Goal: Task Accomplishment & Management: Use online tool/utility

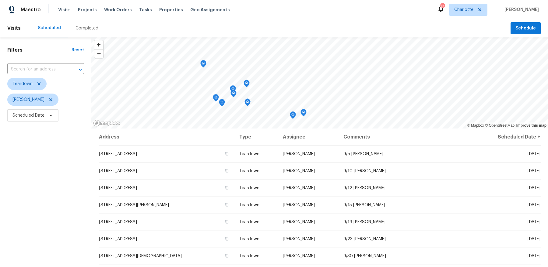
scroll to position [75, 0]
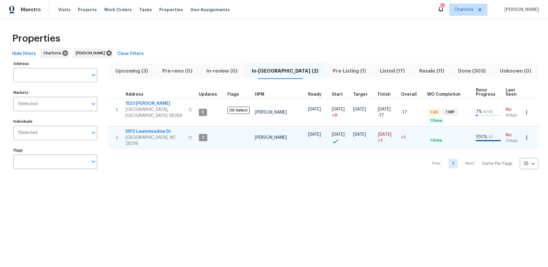
click at [148, 129] on span "5912 Lawnmeadow Dr" at bounding box center [154, 132] width 59 height 6
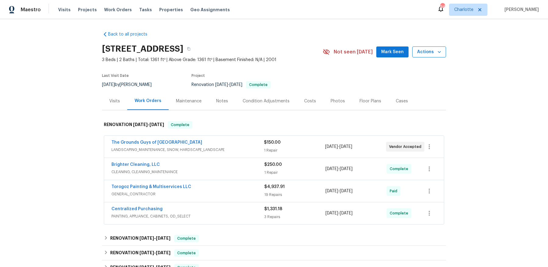
click at [437, 54] on icon "button" at bounding box center [439, 52] width 6 height 6
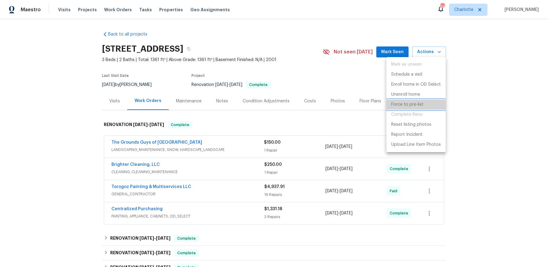
click at [417, 103] on p "Force to pre-list" at bounding box center [407, 105] width 32 height 6
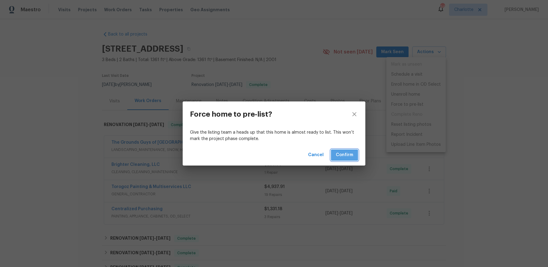
click at [350, 155] on span "Confirm" at bounding box center [344, 156] width 17 height 8
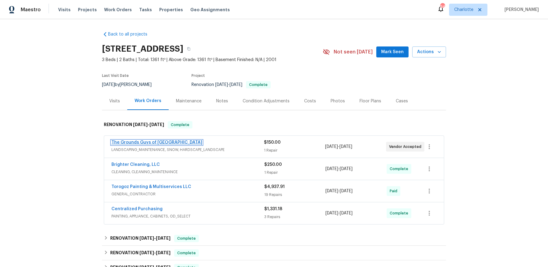
click at [155, 142] on link "The Grounds Guys of Huntersville" at bounding box center [156, 143] width 91 height 4
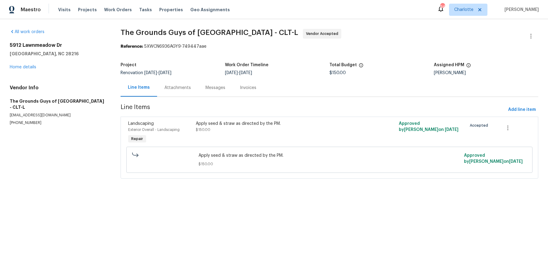
click at [169, 88] on div "Attachments" at bounding box center [177, 88] width 26 height 6
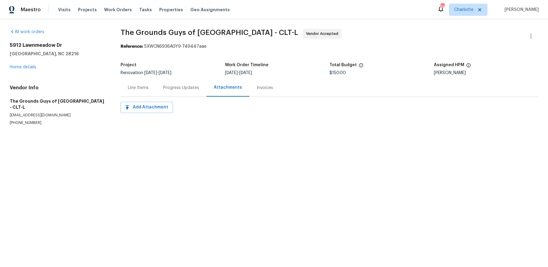
click at [183, 88] on div "Progress Updates" at bounding box center [181, 88] width 36 height 6
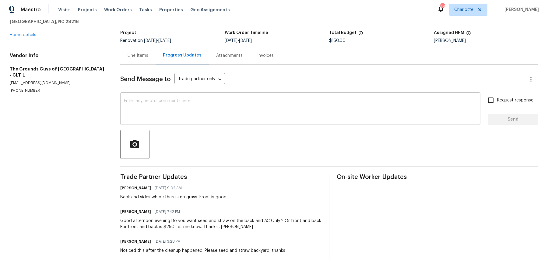
scroll to position [33, 0]
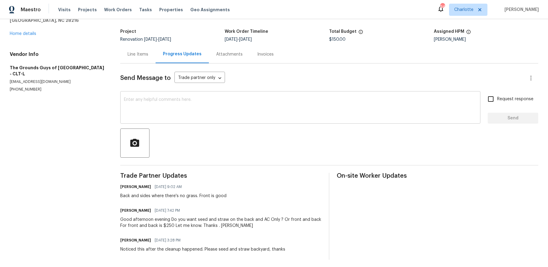
click at [195, 95] on div "x ​" at bounding box center [300, 108] width 360 height 31
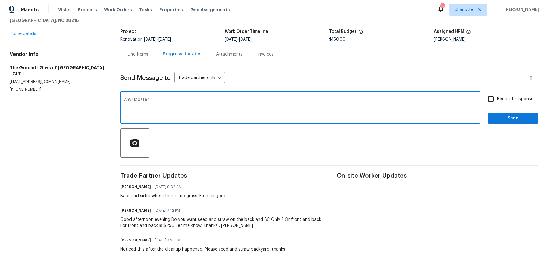
type textarea "Any update?"
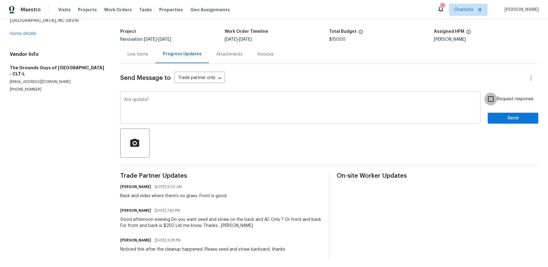
click at [484, 93] on input "Request response" at bounding box center [490, 99] width 13 height 13
checkbox input "true"
click at [487, 113] on button "Send" at bounding box center [512, 118] width 51 height 11
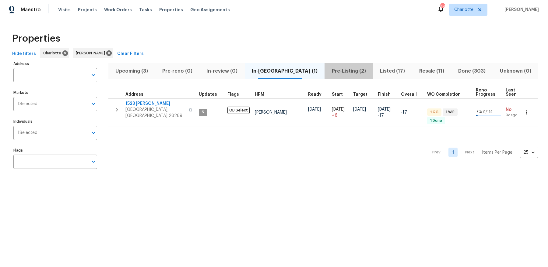
click at [328, 72] on span "Pre-Listing (2)" at bounding box center [348, 71] width 41 height 9
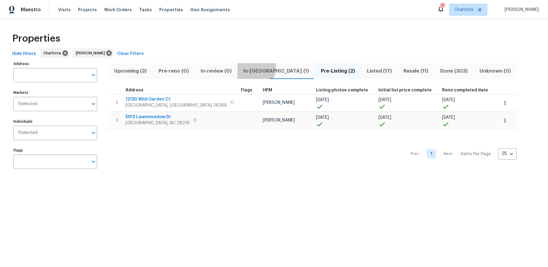
click at [248, 68] on span "In-reno (1)" at bounding box center [276, 71] width 70 height 9
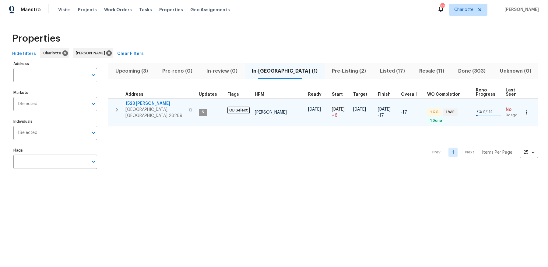
click at [144, 108] on span "Charlotte, NC 28269" at bounding box center [154, 113] width 59 height 12
click at [145, 102] on span "1523 Callender Ln" at bounding box center [154, 104] width 59 height 6
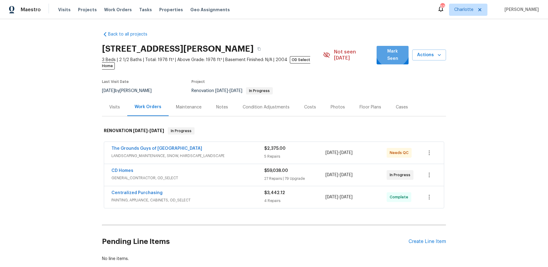
click at [395, 51] on span "Mark Seen" at bounding box center [392, 55] width 23 height 15
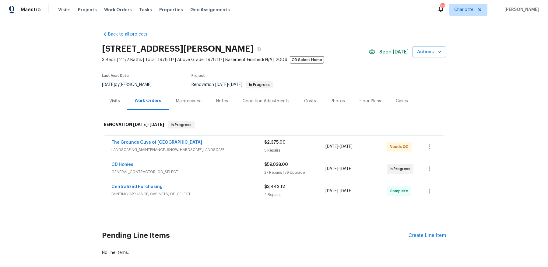
click at [224, 103] on div "Notes" at bounding box center [222, 101] width 12 height 6
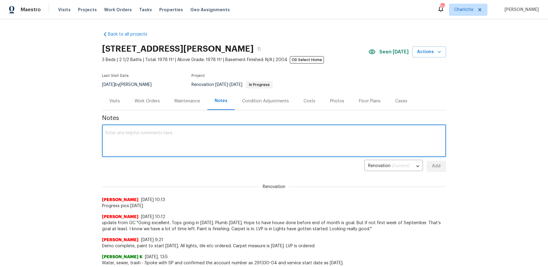
click at [202, 145] on textarea at bounding box center [274, 141] width 336 height 21
paste textarea "https://opendoor.slack.com/archives/C0937S6RUE9/p1756496984335609"
type textarea "https://opendoor.slack.com/archives/C0937S6RUE9/p1756496984335609"
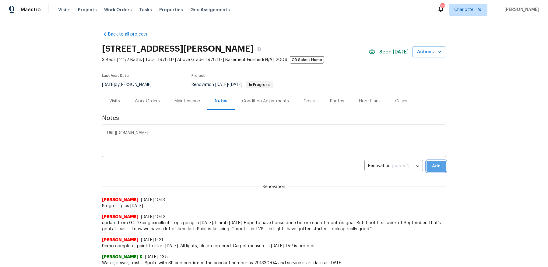
click at [426, 161] on button "Add" at bounding box center [435, 166] width 19 height 11
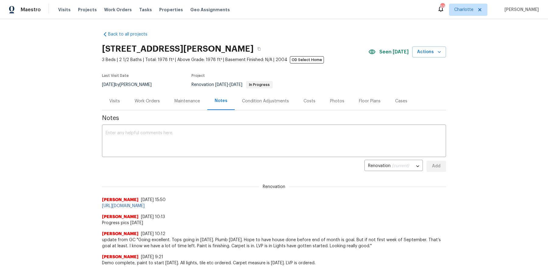
click at [150, 99] on div "Work Orders" at bounding box center [146, 101] width 25 height 6
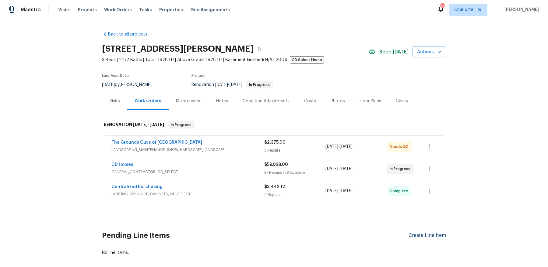
click at [422, 235] on div "Create Line Item" at bounding box center [426, 236] width 37 height 6
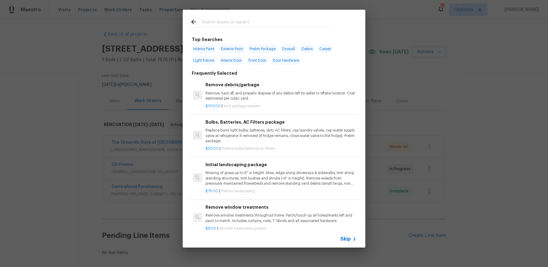
click at [244, 22] on input "text" at bounding box center [265, 22] width 129 height 9
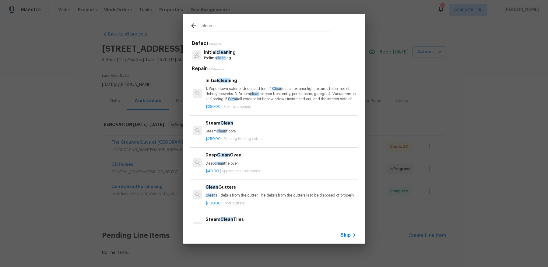
type input "clean"
click at [236, 88] on p "1. Wipe down exterior doors and trim. 2. Clean out all exterior light fixtures …" at bounding box center [280, 94] width 151 height 16
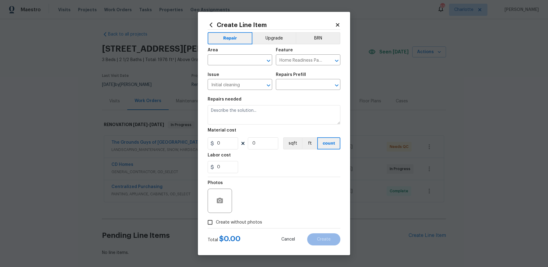
type input "Initial cleaning $250.00"
type textarea "1. Wipe down exterior doors and trim. 2. Clean out all exterior light fixtures …"
type input "250"
type input "1"
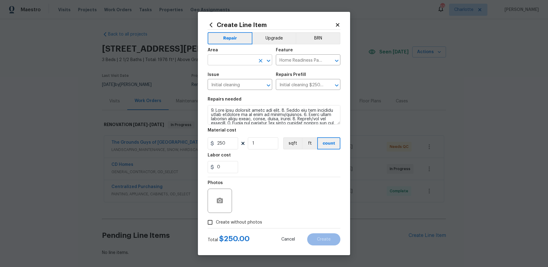
click at [234, 59] on input "text" at bounding box center [230, 60] width 47 height 9
click at [233, 82] on li "Interior Overall" at bounding box center [239, 84] width 64 height 10
type input "Interior Overall"
click at [221, 223] on span "Create without photos" at bounding box center [239, 223] width 46 height 6
click at [216, 223] on input "Create without photos" at bounding box center [210, 223] width 12 height 12
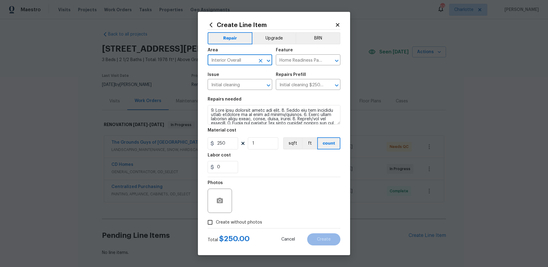
checkbox input "true"
click at [279, 176] on section "Repairs needed Material cost 250 1 sqft ft count Labor cost 0" at bounding box center [273, 135] width 133 height 83
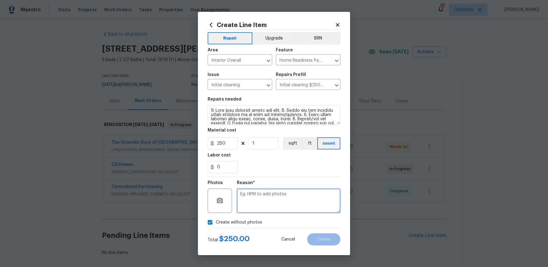
click at [273, 200] on textarea at bounding box center [288, 201] width 103 height 24
type textarea "cleaners"
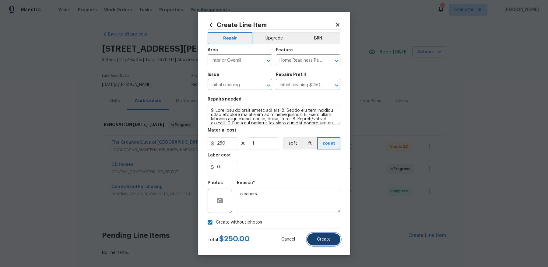
click at [323, 235] on button "Create" at bounding box center [323, 240] width 33 height 12
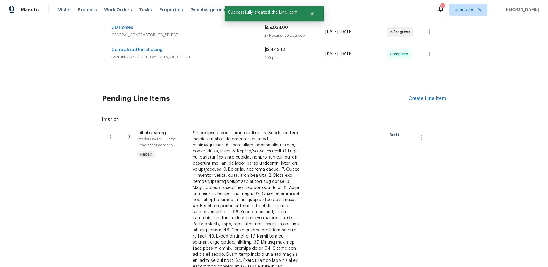
scroll to position [143, 0]
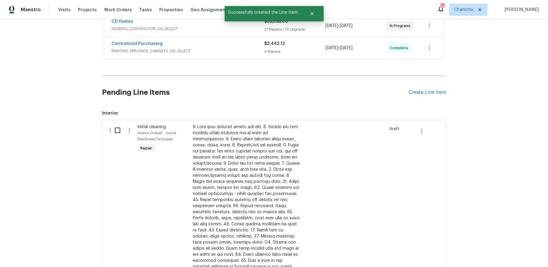
click at [121, 127] on input "checkbox" at bounding box center [119, 130] width 17 height 13
checkbox input "true"
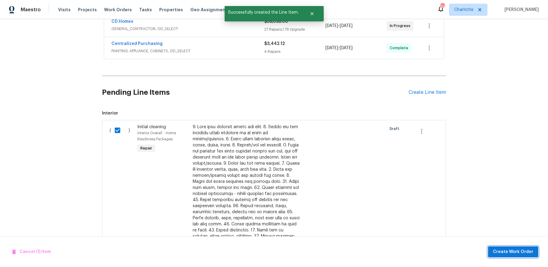
click at [518, 253] on span "Create Work Order" at bounding box center [513, 253] width 40 height 8
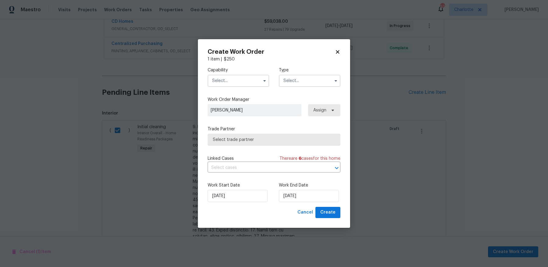
click at [235, 83] on input "text" at bounding box center [237, 81] width 61 height 12
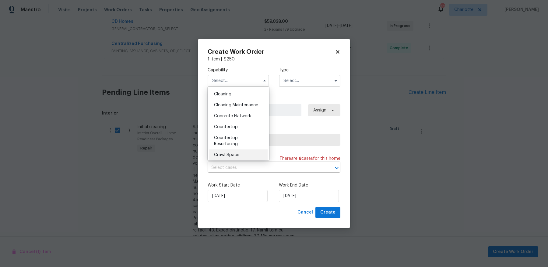
scroll to position [83, 0]
click at [254, 99] on div "Cleaning" at bounding box center [238, 98] width 58 height 11
type input "Cleaning"
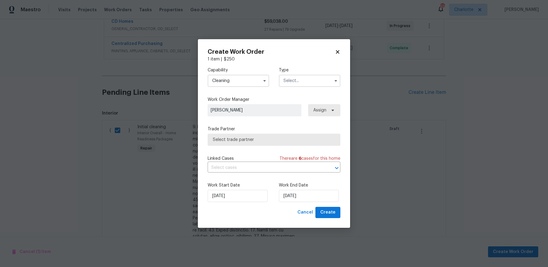
click at [302, 84] on input "text" at bounding box center [309, 81] width 61 height 12
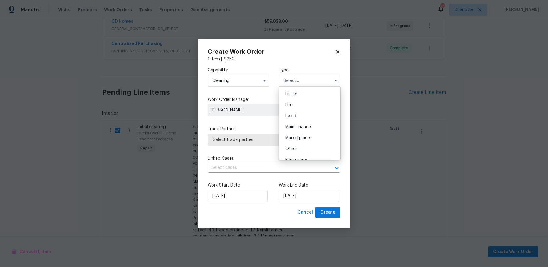
scroll to position [138, 0]
click at [318, 113] on div "Renovation" at bounding box center [309, 109] width 58 height 11
type input "Renovation"
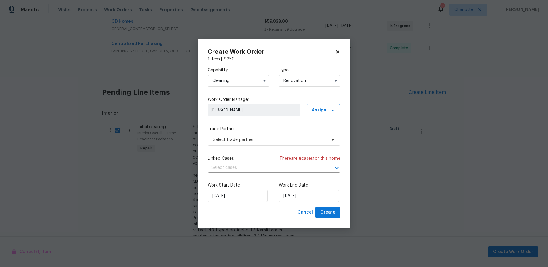
scroll to position [0, 0]
click at [307, 142] on span "Select trade partner" at bounding box center [269, 140] width 113 height 6
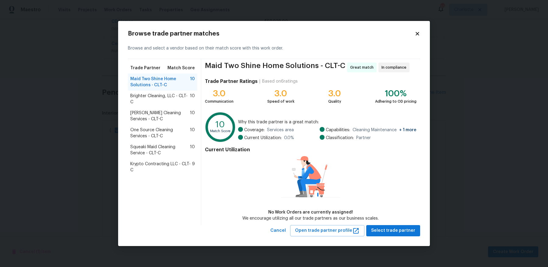
click at [169, 94] on span "Brighter Cleaning, LLC - CLT-C" at bounding box center [160, 99] width 60 height 12
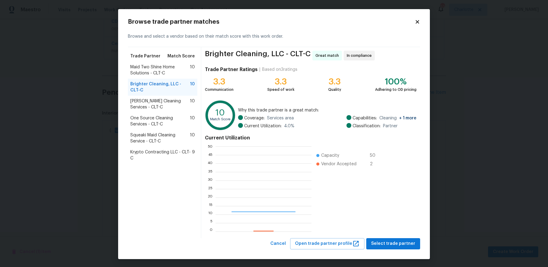
scroll to position [85, 96]
click at [395, 241] on span "Select trade partner" at bounding box center [393, 244] width 44 height 8
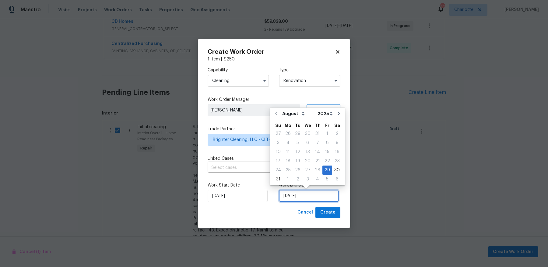
click at [328, 199] on input "8/29/2025" at bounding box center [309, 196] width 60 height 12
click at [336, 114] on icon "Go to next month" at bounding box center [338, 113] width 5 height 5
type input "9/29/2025"
select select "8"
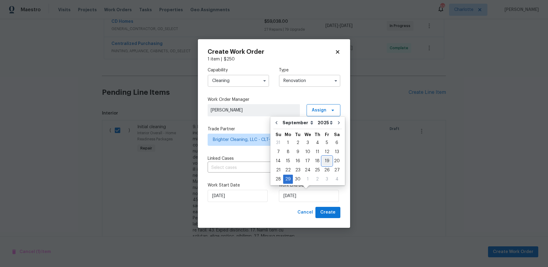
click at [324, 159] on div "19" at bounding box center [327, 161] width 10 height 9
type input "9/19/2025"
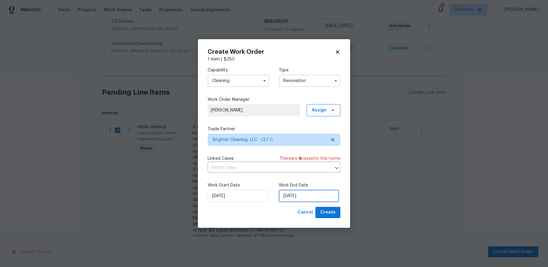
click at [307, 194] on input "9/19/2025" at bounding box center [309, 196] width 60 height 12
select select "8"
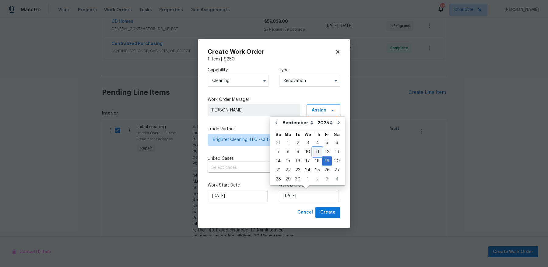
click at [315, 150] on div "11" at bounding box center [316, 152] width 9 height 9
type input "9/11/2025"
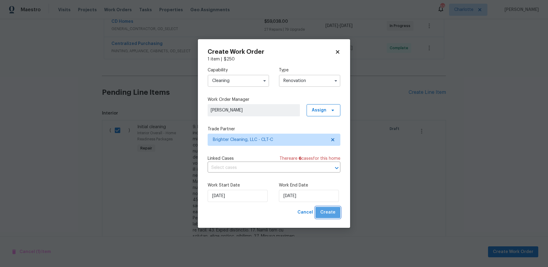
click at [335, 214] on span "Create" at bounding box center [327, 213] width 15 height 8
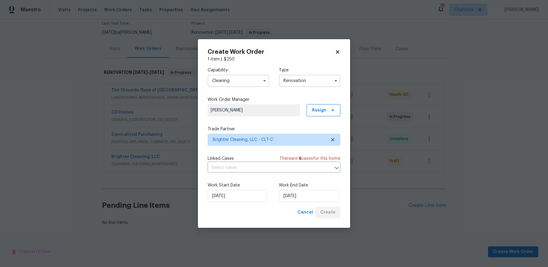
scroll to position [51, 0]
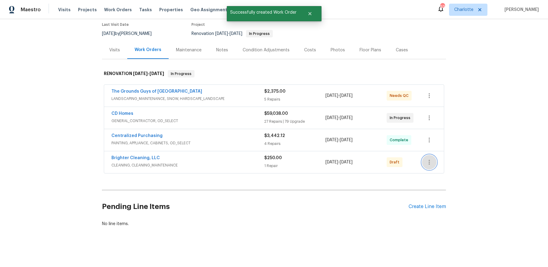
click at [430, 165] on icon "button" at bounding box center [428, 162] width 7 height 7
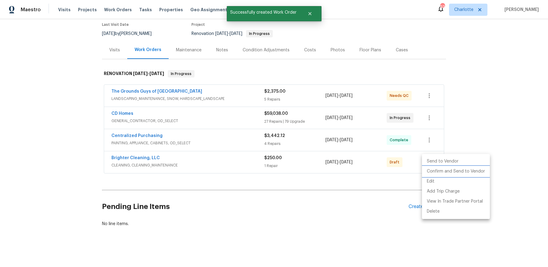
click at [430, 172] on li "Confirm and Send to Vendor" at bounding box center [456, 172] width 68 height 10
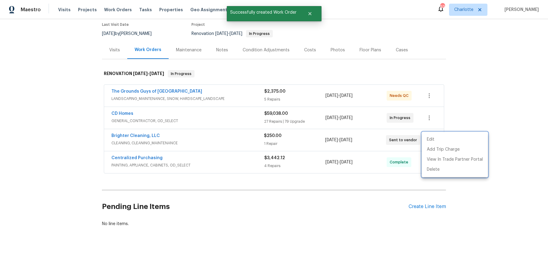
click at [335, 173] on div at bounding box center [274, 133] width 548 height 267
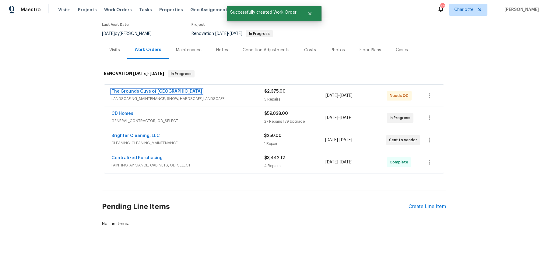
click at [156, 91] on link "The Grounds Guys of Huntersville" at bounding box center [156, 91] width 91 height 4
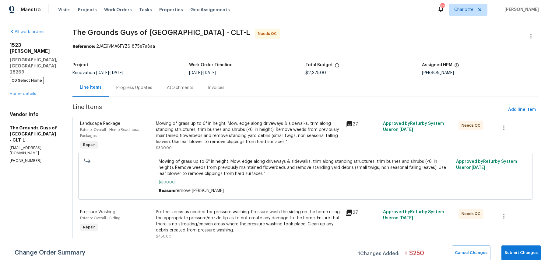
click at [157, 91] on div "Progress Updates" at bounding box center [134, 88] width 51 height 18
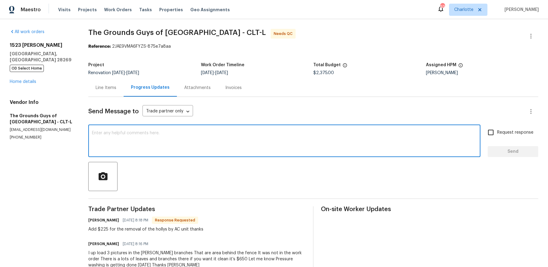
click at [186, 138] on textarea at bounding box center [284, 141] width 385 height 21
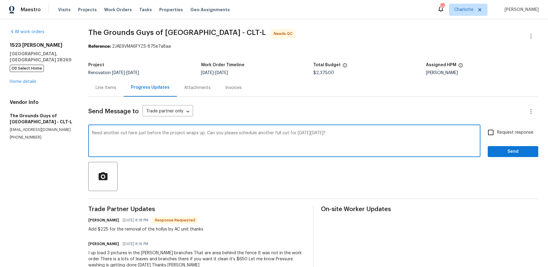
type textarea "Need another cut here just before the project wraps up. Can you please schedule…"
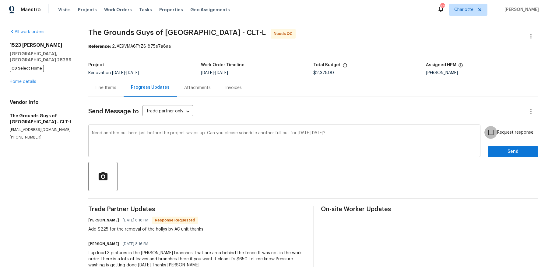
click at [484, 126] on input "Request response" at bounding box center [490, 132] width 13 height 13
checkbox input "true"
click at [367, 145] on textarea "Need another cut here just before the project wraps up. Can you please schedule…" at bounding box center [284, 141] width 385 height 21
click at [487, 146] on button "Send" at bounding box center [512, 151] width 51 height 11
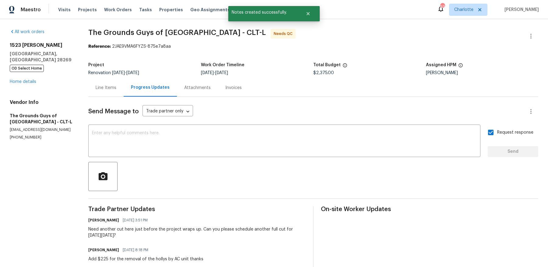
click at [100, 90] on div "Line Items" at bounding box center [106, 88] width 21 height 6
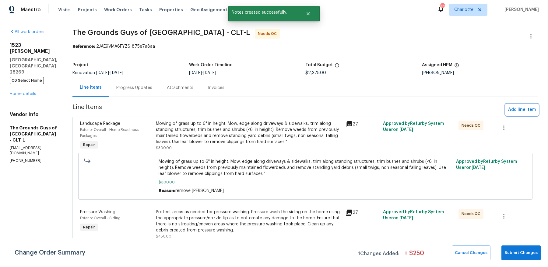
click at [527, 111] on span "Add line item" at bounding box center [522, 110] width 28 height 8
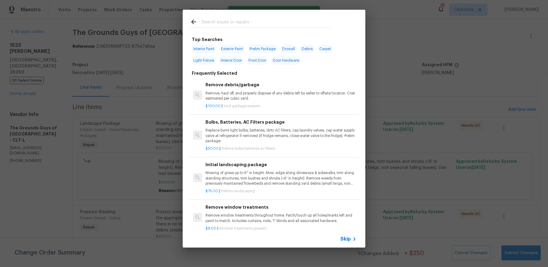
click at [264, 20] on input "text" at bounding box center [265, 22] width 129 height 9
click at [249, 183] on p "Mowing of grass up to 6" in height. Mow, edge along driveways & sidewalks, trim…" at bounding box center [280, 179] width 151 height 16
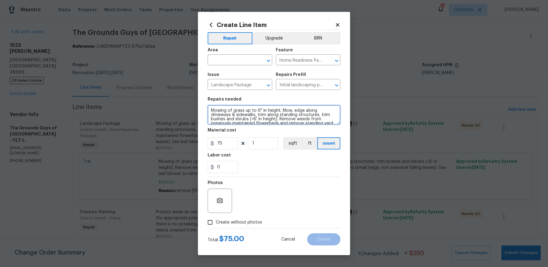
click at [211, 107] on textarea "Mowing of grass up to 6" in height. Mow, edge along driveways & sidewalks, trim…" at bounding box center [273, 114] width 133 height 19
type textarea "(FOR 9/5) Mowing of grass up to 6" in height. Mow, edge along driveways & sidew…"
click at [243, 52] on div "Area" at bounding box center [239, 52] width 64 height 8
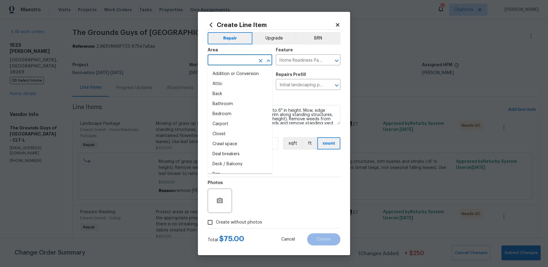
click at [236, 62] on input "text" at bounding box center [230, 60] width 47 height 9
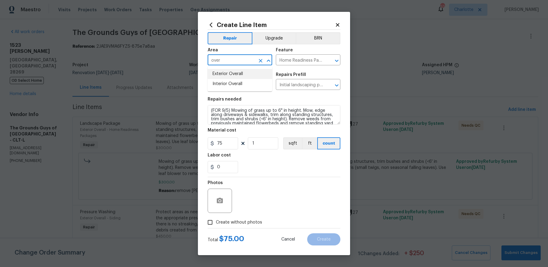
click at [247, 75] on li "Exterior Overall" at bounding box center [239, 74] width 64 height 10
type input "Exterior Overall"
click at [237, 226] on label "Create without photos" at bounding box center [233, 223] width 58 height 12
click at [216, 226] on input "Create without photos" at bounding box center [210, 223] width 12 height 12
checkbox input "true"
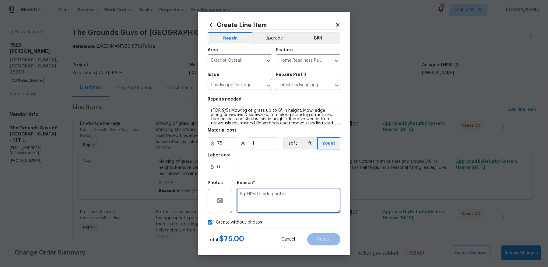
click at [271, 201] on textarea at bounding box center [288, 201] width 103 height 24
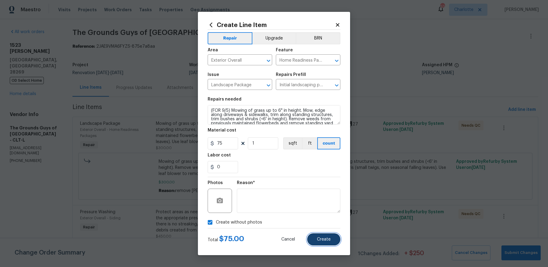
click at [321, 240] on span "Create" at bounding box center [324, 240] width 14 height 5
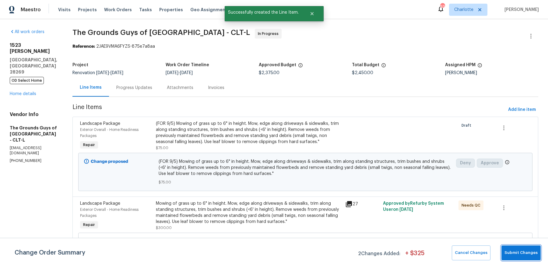
click at [504, 254] on button "Submit Changes" at bounding box center [520, 253] width 39 height 15
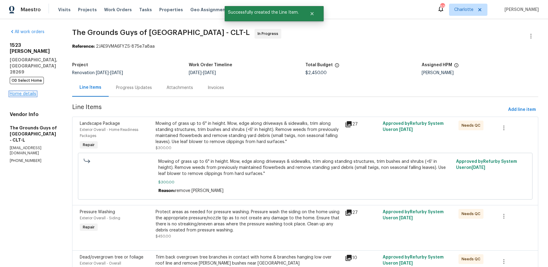
click at [18, 92] on link "Home details" at bounding box center [23, 94] width 26 height 4
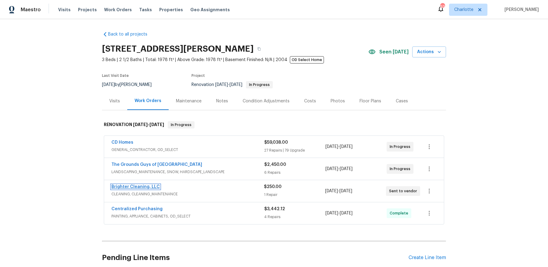
click at [131, 187] on link "Brighter Cleaning, LLC" at bounding box center [135, 187] width 48 height 4
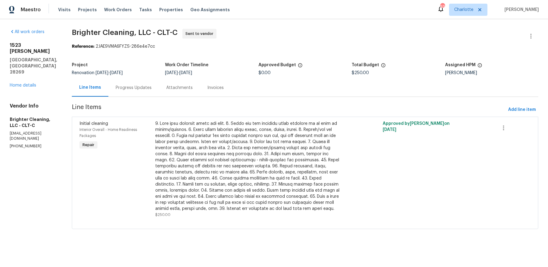
click at [122, 86] on div "Progress Updates" at bounding box center [134, 88] width 36 height 6
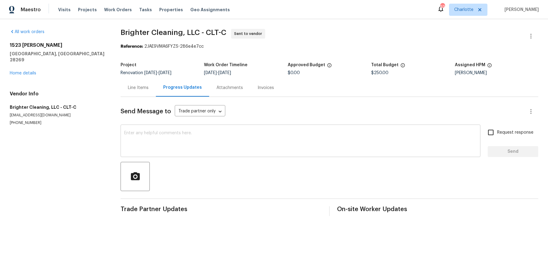
click at [137, 135] on textarea at bounding box center [300, 141] width 352 height 21
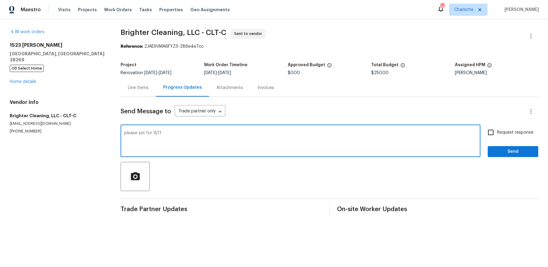
type textarea "please set for 9/11"
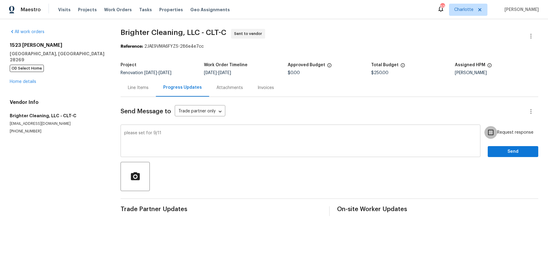
click at [484, 126] on input "Request response" at bounding box center [490, 132] width 13 height 13
checkbox input "true"
click at [487, 146] on button "Send" at bounding box center [512, 151] width 51 height 11
